Goal: Navigation & Orientation: Find specific page/section

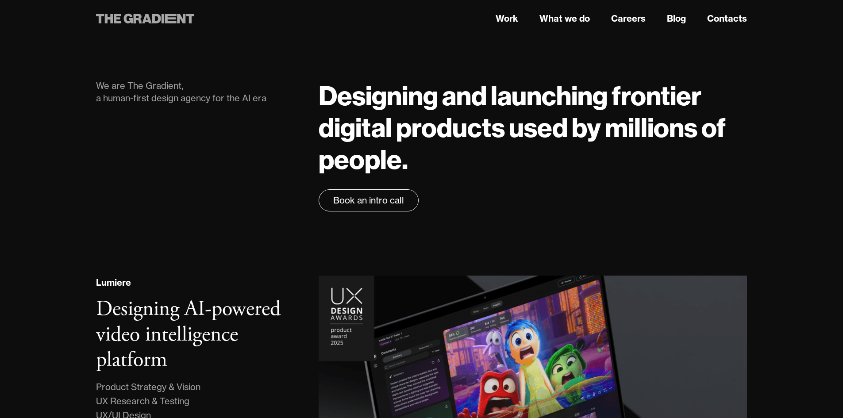
click at [161, 22] on icon at bounding box center [145, 19] width 99 height 16
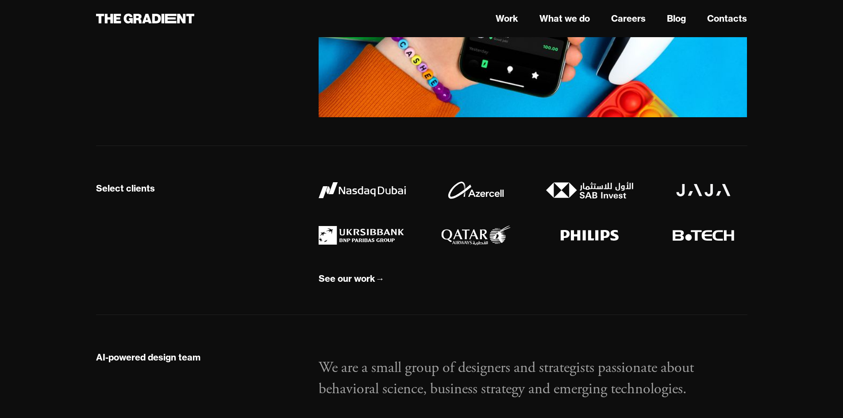
drag, startPoint x: 775, startPoint y: 83, endPoint x: 783, endPoint y: 206, distance: 123.3
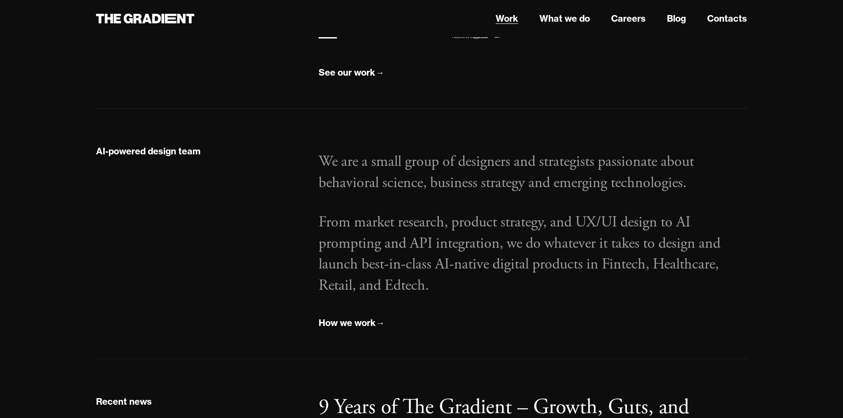
click at [509, 22] on link "Work" at bounding box center [507, 18] width 23 height 13
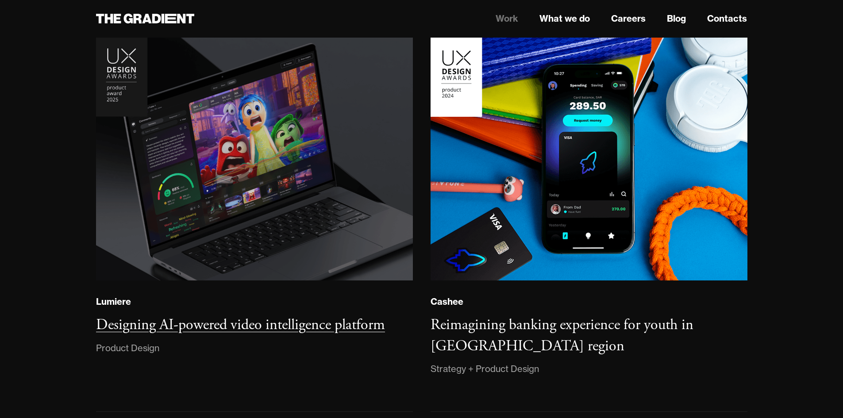
scroll to position [177, 0]
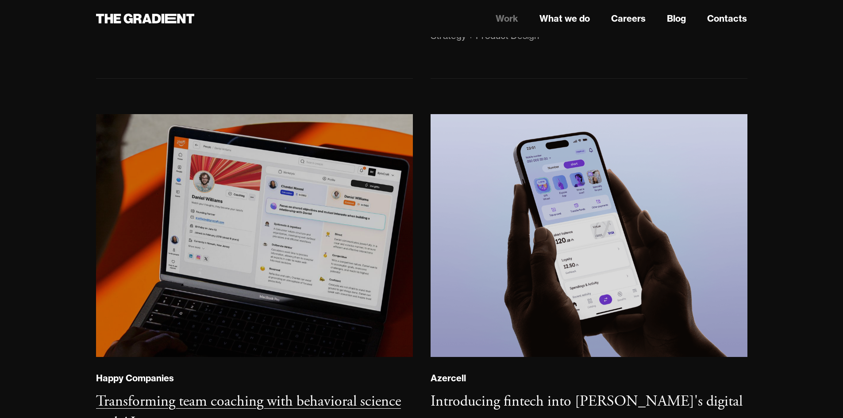
drag, startPoint x: 278, startPoint y: 231, endPoint x: 311, endPoint y: 227, distance: 33.4
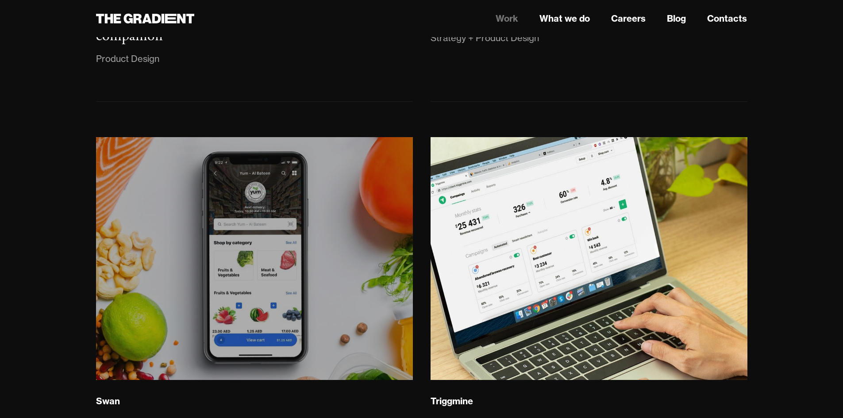
drag, startPoint x: 274, startPoint y: 269, endPoint x: 517, endPoint y: 250, distance: 244.0
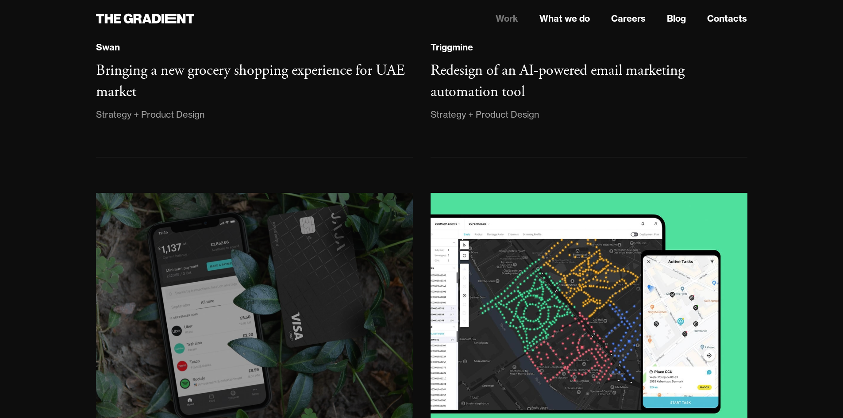
drag, startPoint x: 277, startPoint y: 293, endPoint x: 610, endPoint y: 268, distance: 333.7
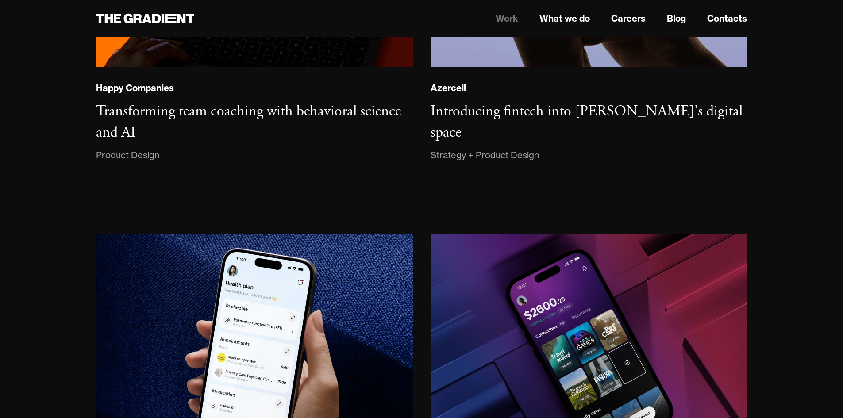
scroll to position [0, 0]
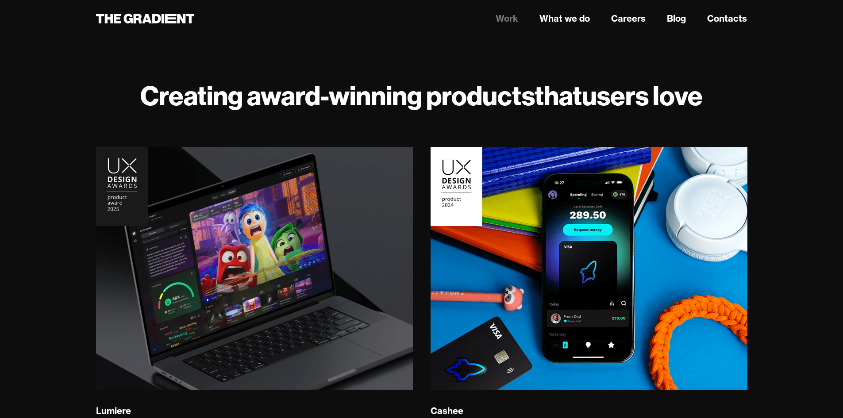
drag, startPoint x: 773, startPoint y: -12, endPoint x: 760, endPoint y: -38, distance: 29.9
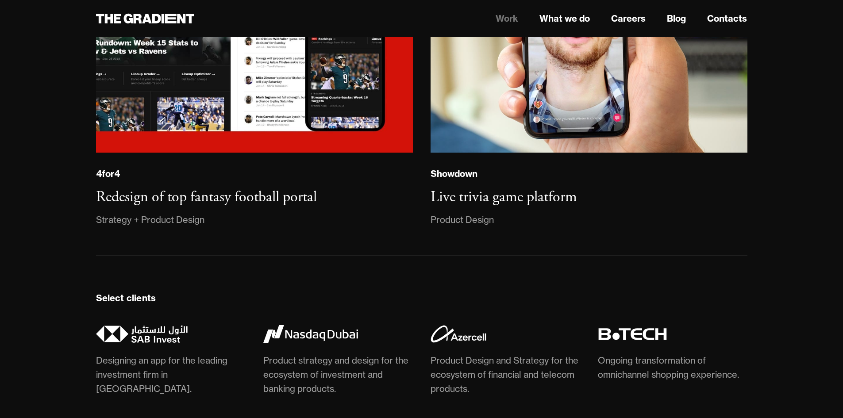
scroll to position [2724, 0]
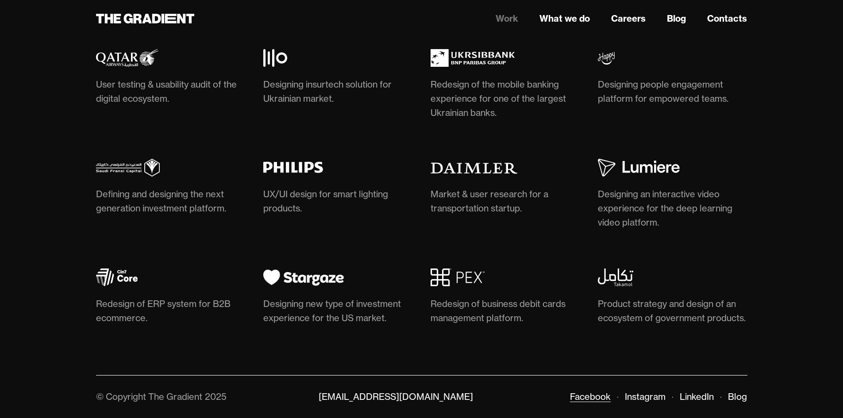
click at [592, 393] on link "Facebook" at bounding box center [590, 396] width 41 height 11
drag, startPoint x: 645, startPoint y: 393, endPoint x: 697, endPoint y: 393, distance: 52.2
click at [645, 393] on link "Instagram" at bounding box center [645, 396] width 41 height 11
click at [701, 393] on link "LinkedIn" at bounding box center [697, 396] width 34 height 11
click at [739, 394] on link "Blog" at bounding box center [737, 396] width 19 height 11
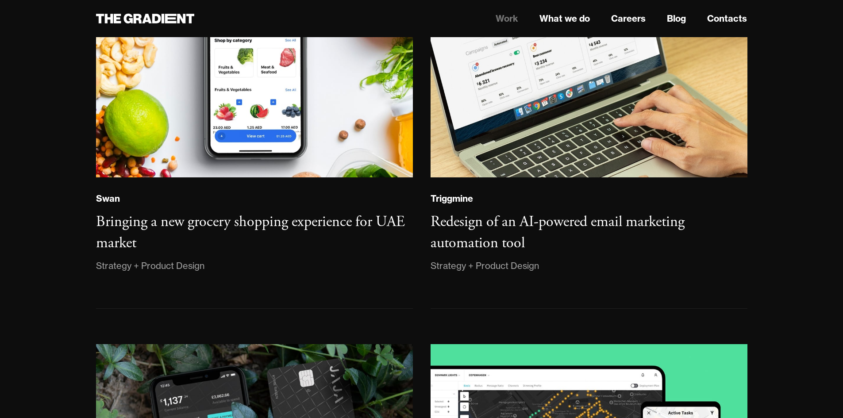
scroll to position [0, 0]
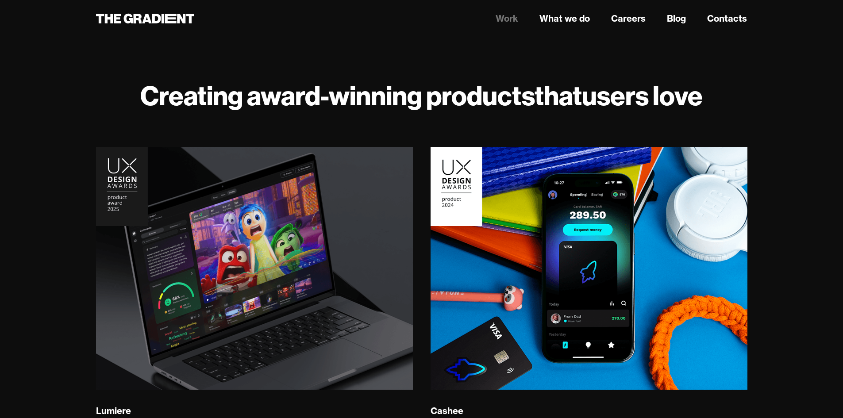
drag, startPoint x: 823, startPoint y: 265, endPoint x: 764, endPoint y: -38, distance: 308.8
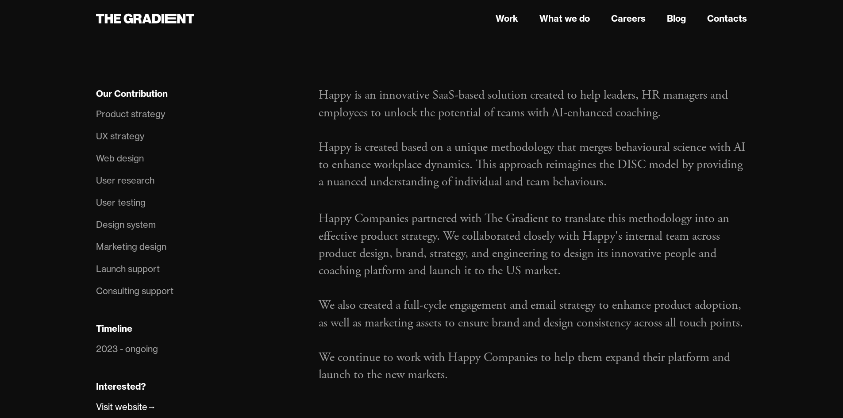
scroll to position [575, 0]
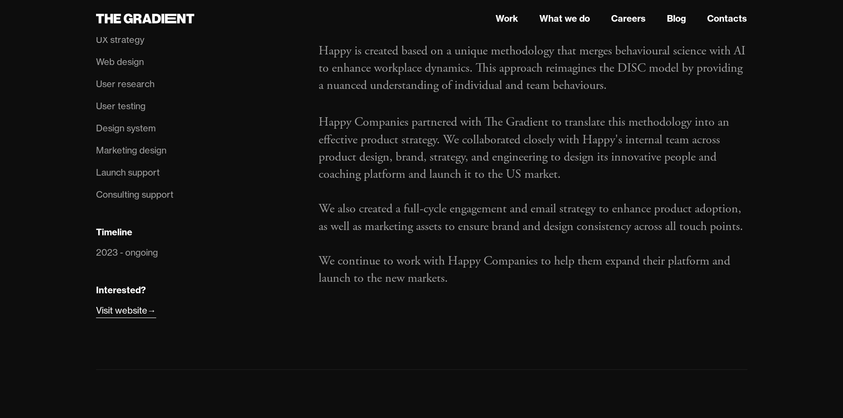
click at [135, 309] on div "Visit website" at bounding box center [121, 311] width 51 height 14
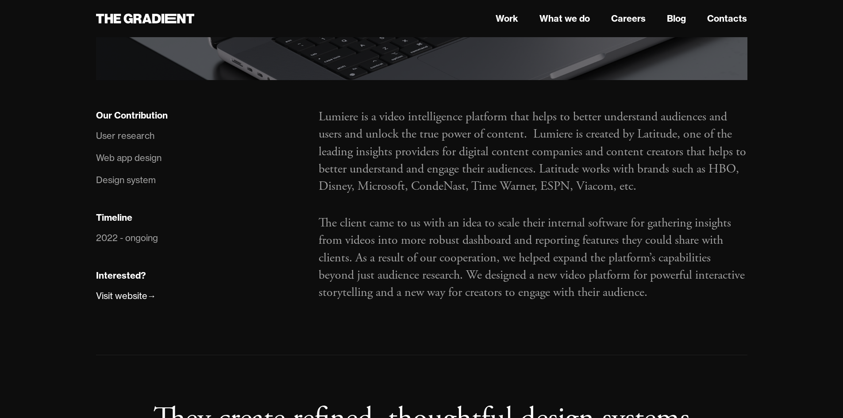
scroll to position [575, 0]
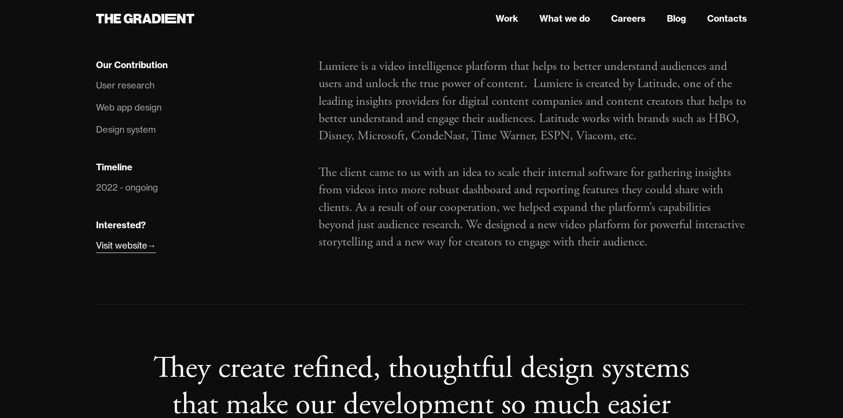
click at [120, 246] on div "Visit website" at bounding box center [121, 245] width 51 height 14
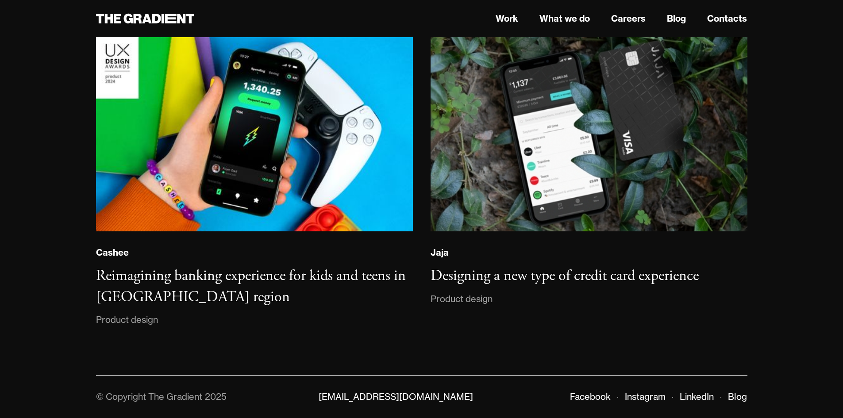
scroll to position [5536, 0]
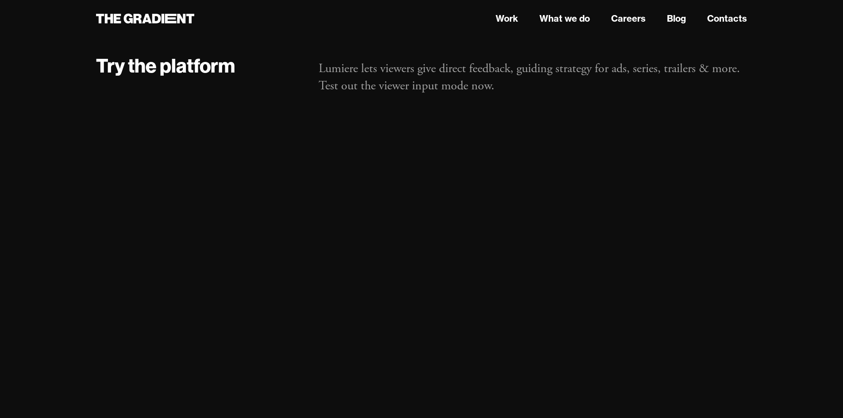
drag, startPoint x: 795, startPoint y: 372, endPoint x: 717, endPoint y: -38, distance: 417.5
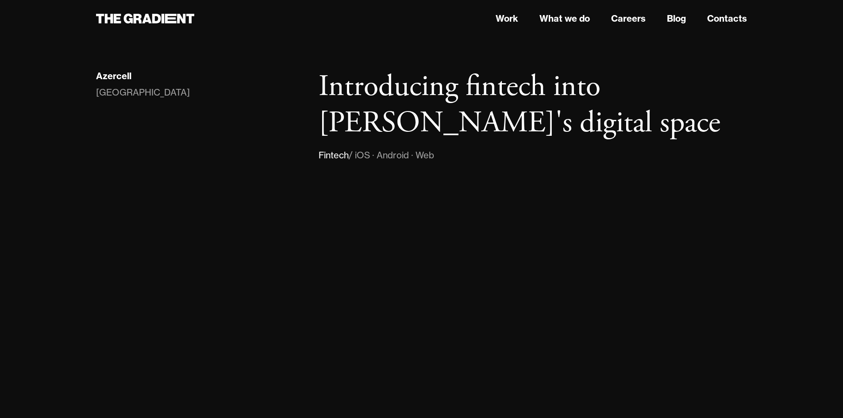
drag, startPoint x: 781, startPoint y: 9, endPoint x: 761, endPoint y: -38, distance: 51.5
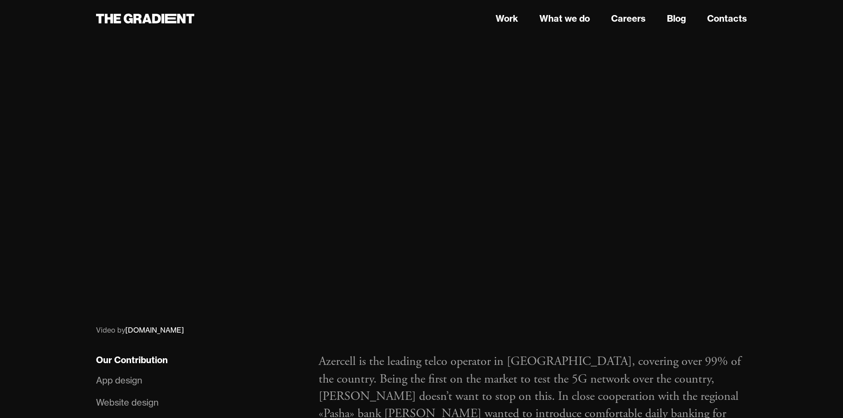
scroll to position [354, 0]
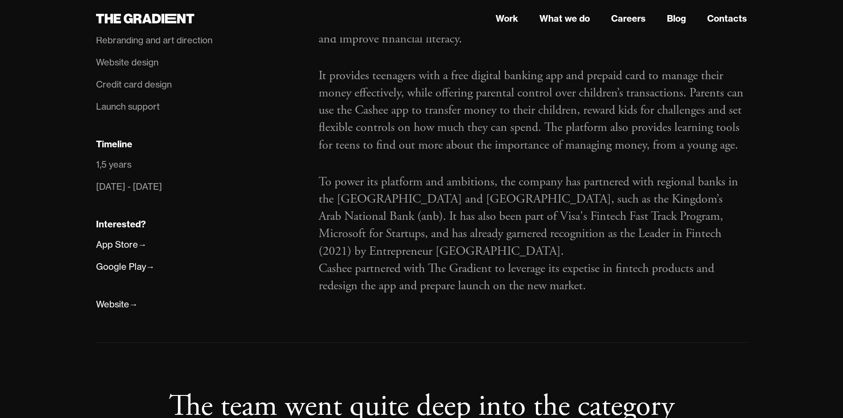
scroll to position [796, 0]
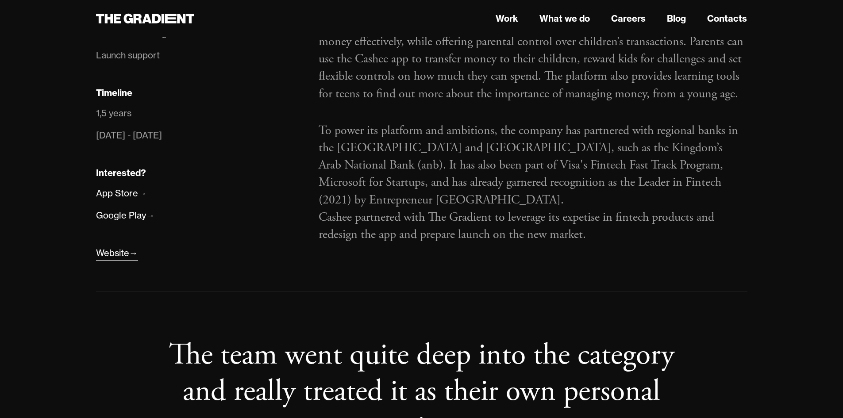
click at [127, 246] on div "Website" at bounding box center [112, 253] width 33 height 14
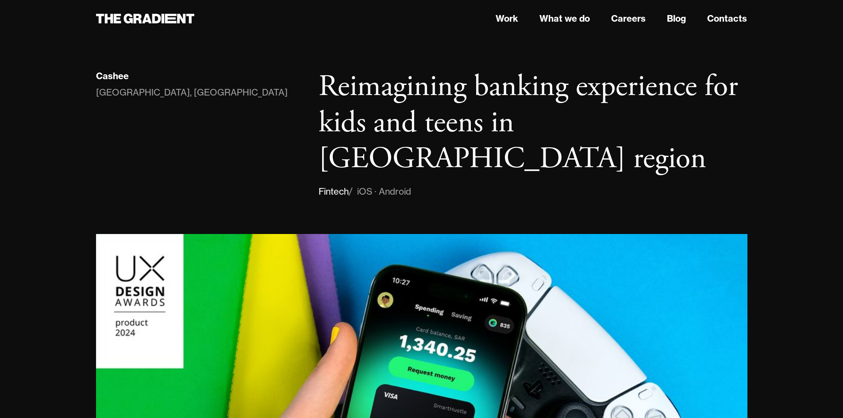
drag, startPoint x: 715, startPoint y: 208, endPoint x: 692, endPoint y: -38, distance: 248.0
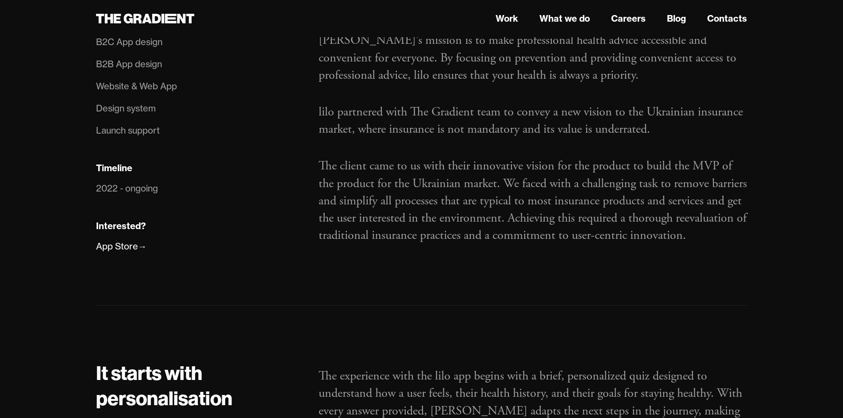
scroll to position [619, 0]
click at [135, 246] on div "App Store" at bounding box center [117, 245] width 42 height 14
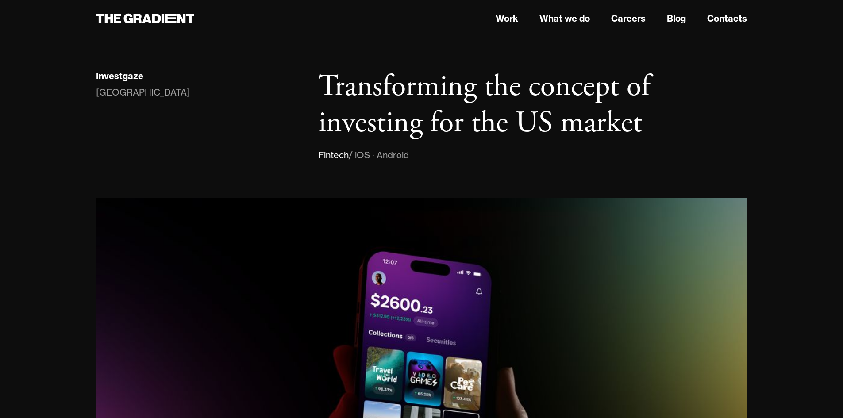
drag, startPoint x: 273, startPoint y: 294, endPoint x: 241, endPoint y: 19, distance: 277.1
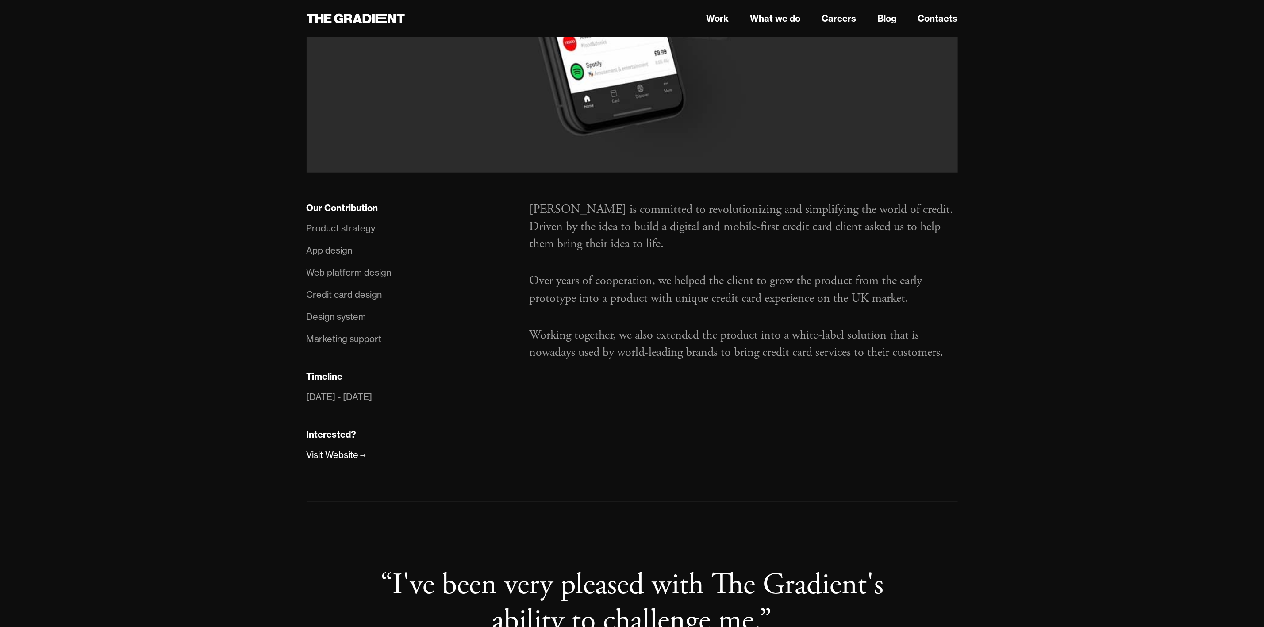
scroll to position [730, 0]
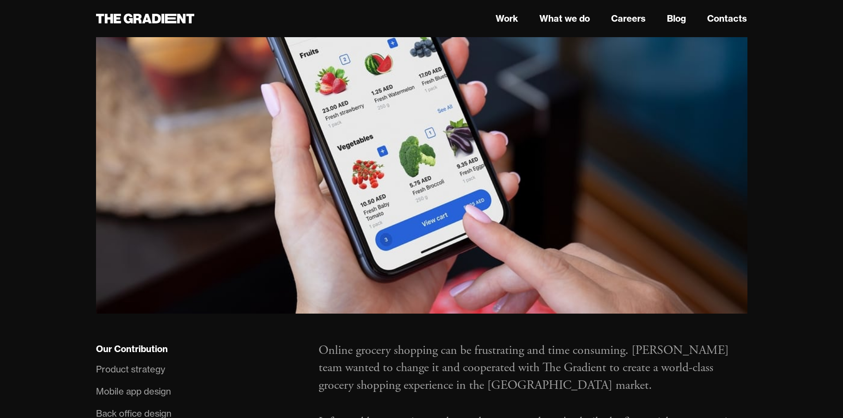
scroll to position [88, 0]
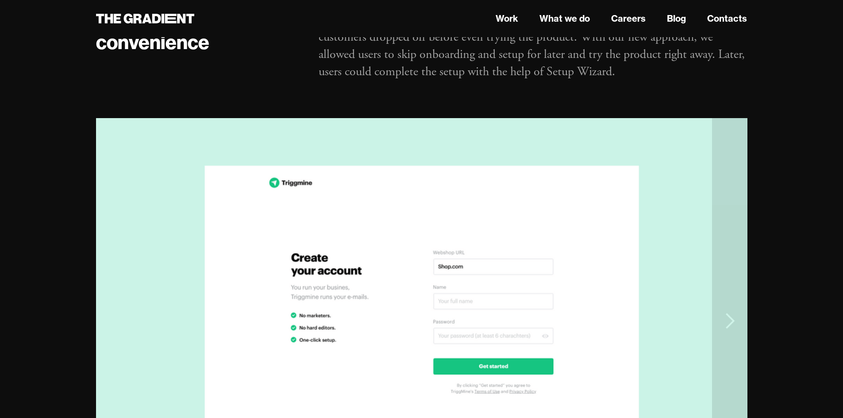
scroll to position [1858, 0]
